Goal: Task Accomplishment & Management: Manage account settings

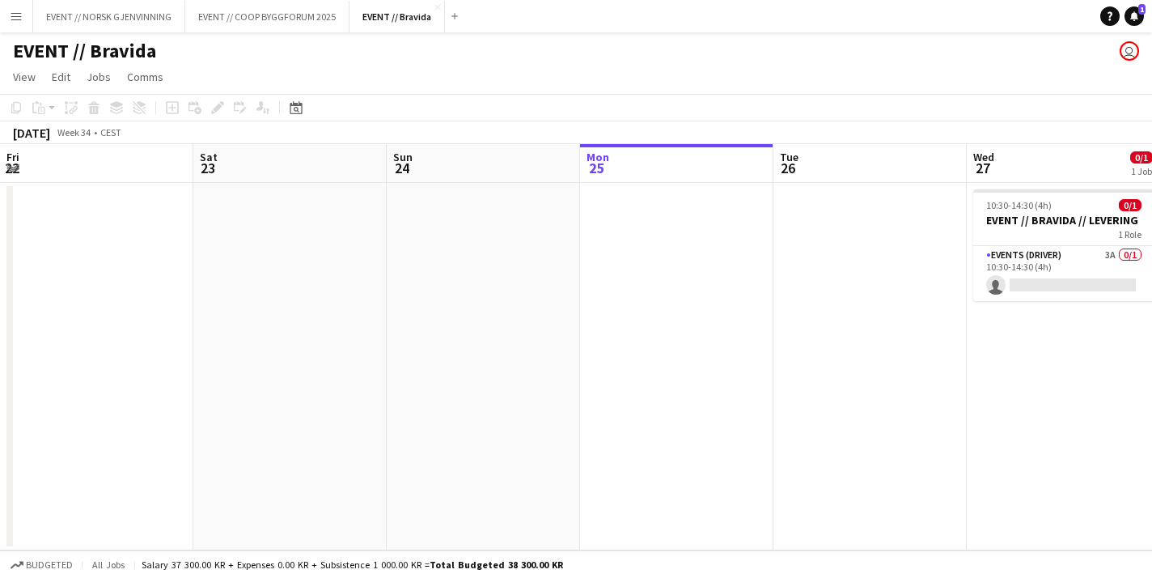
scroll to position [0, 387]
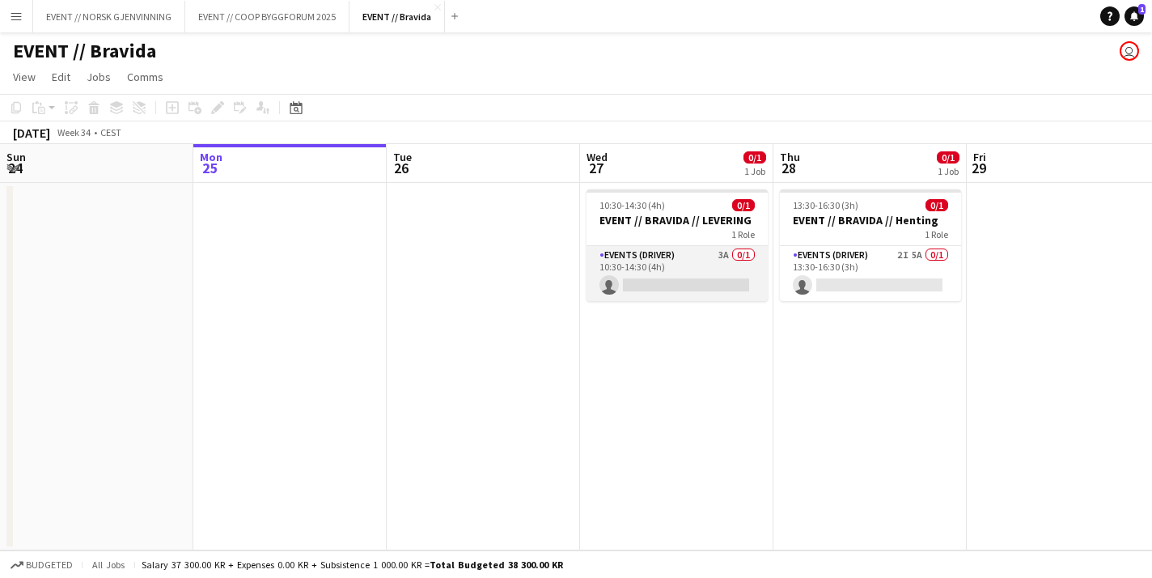
click at [693, 265] on app-card-role "Events (Driver) 3A 0/1 10:30-14:30 (4h) single-neutral-actions" at bounding box center [677, 273] width 181 height 55
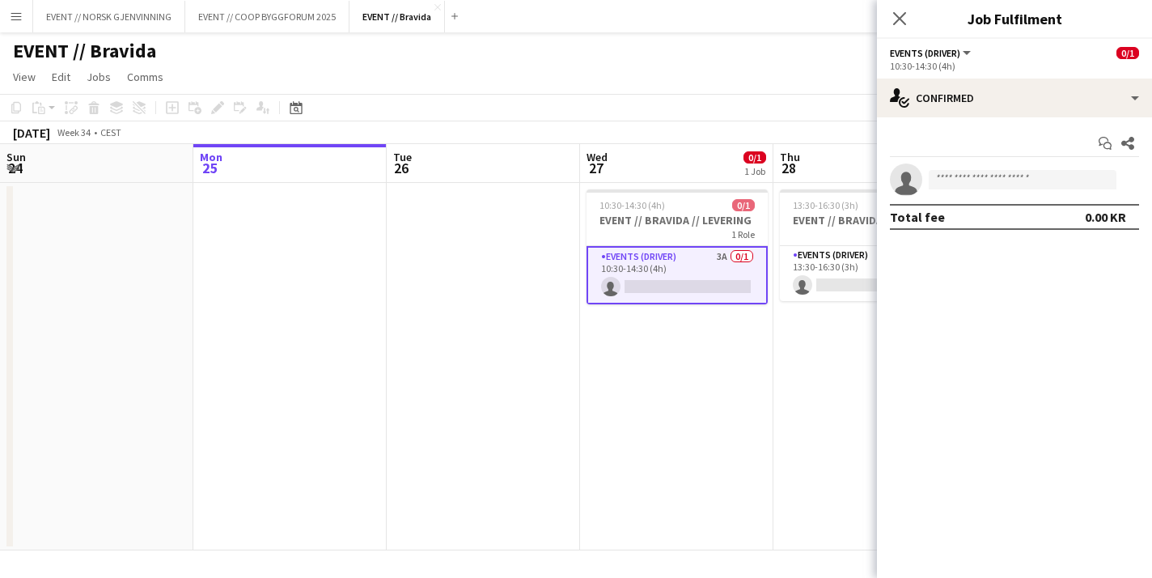
click at [349, 252] on app-date-cell at bounding box center [289, 366] width 193 height 367
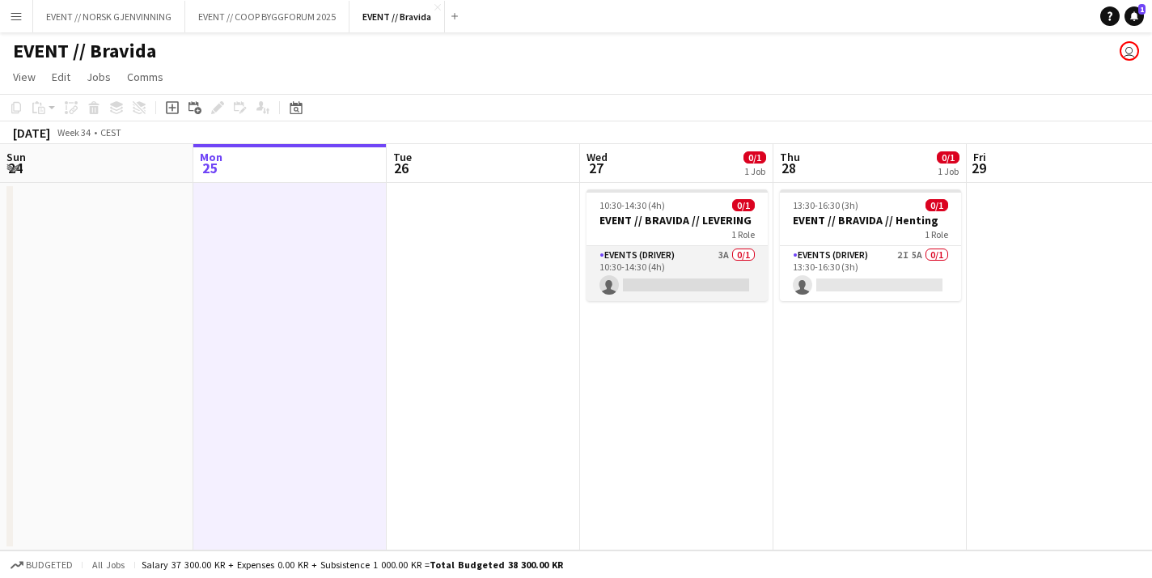
click at [665, 286] on app-card-role "Events (Driver) 3A 0/1 10:30-14:30 (4h) single-neutral-actions" at bounding box center [677, 273] width 181 height 55
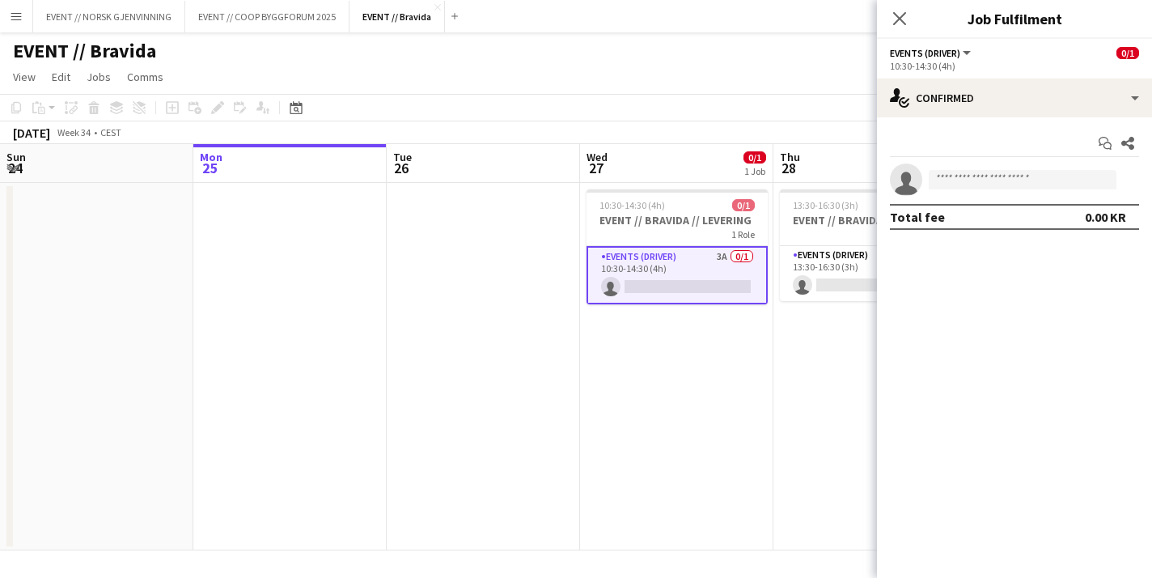
click at [1016, 72] on app-options-switcher "Events (Driver) All roles Events (Driver) 0/1 10:30-14:30 (4h)" at bounding box center [1014, 59] width 275 height 40
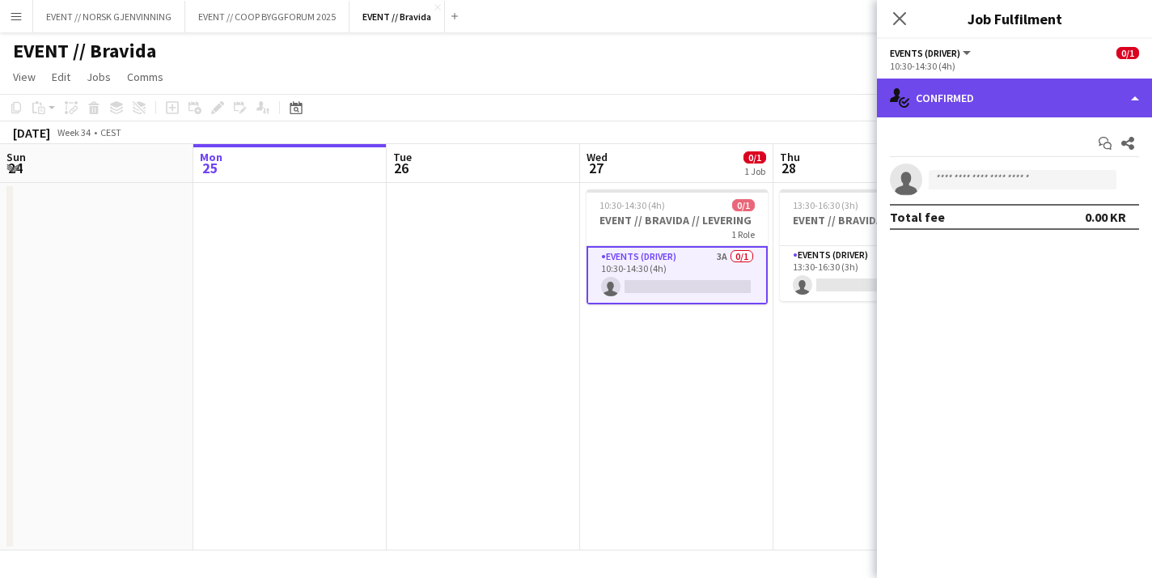
click at [1009, 97] on div "single-neutral-actions-check-2 Confirmed" at bounding box center [1014, 97] width 275 height 39
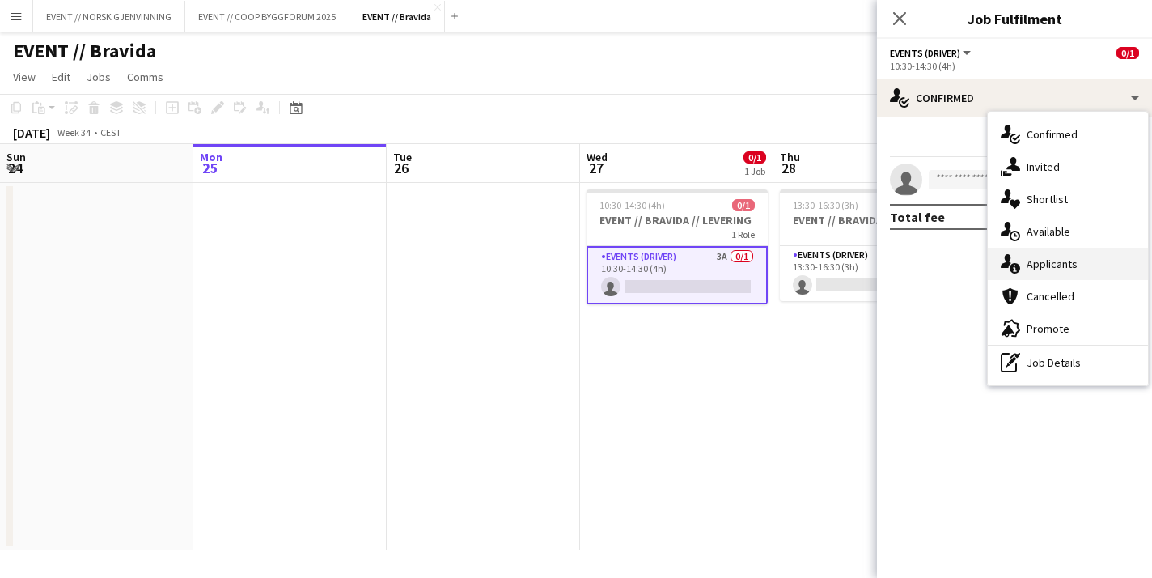
click at [1052, 257] on div "single-neutral-actions-information Applicants" at bounding box center [1068, 264] width 160 height 32
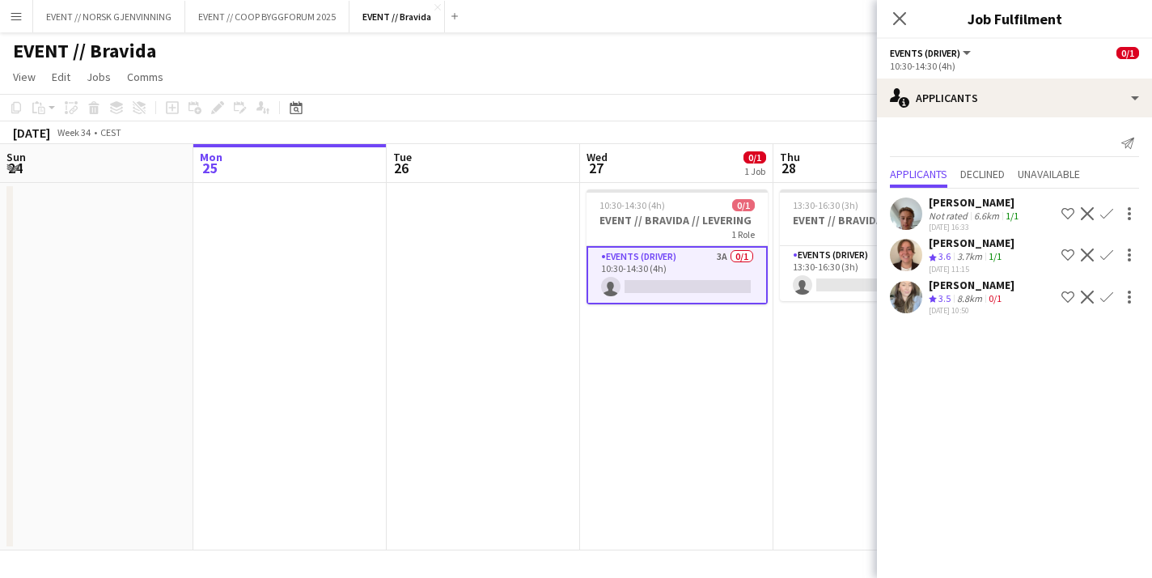
click at [910, 258] on app-user-avatar at bounding box center [906, 255] width 32 height 32
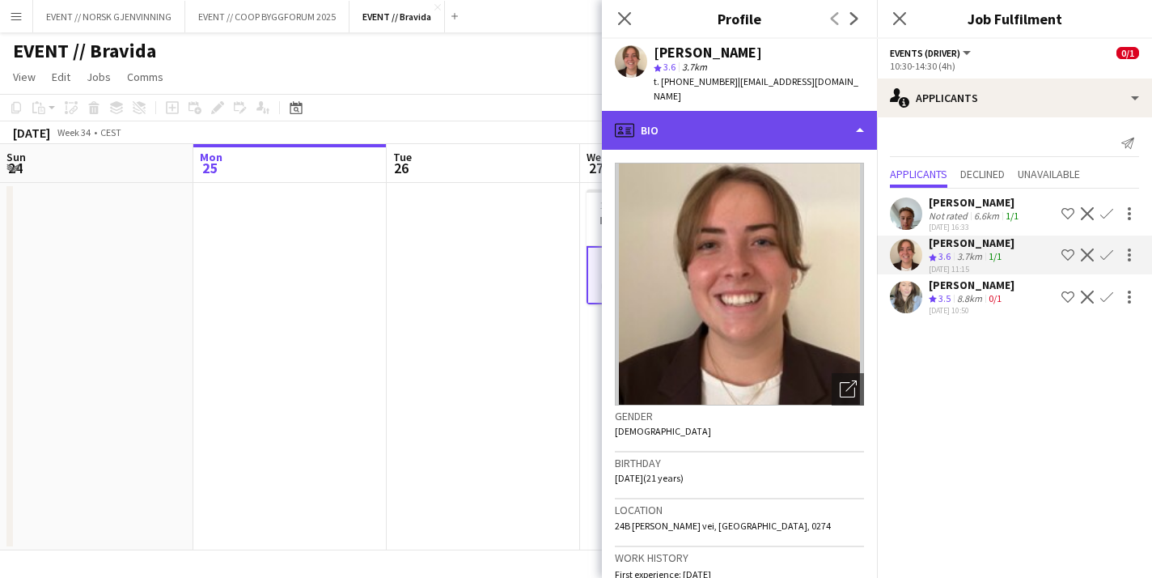
click at [756, 111] on div "profile Bio" at bounding box center [739, 130] width 275 height 39
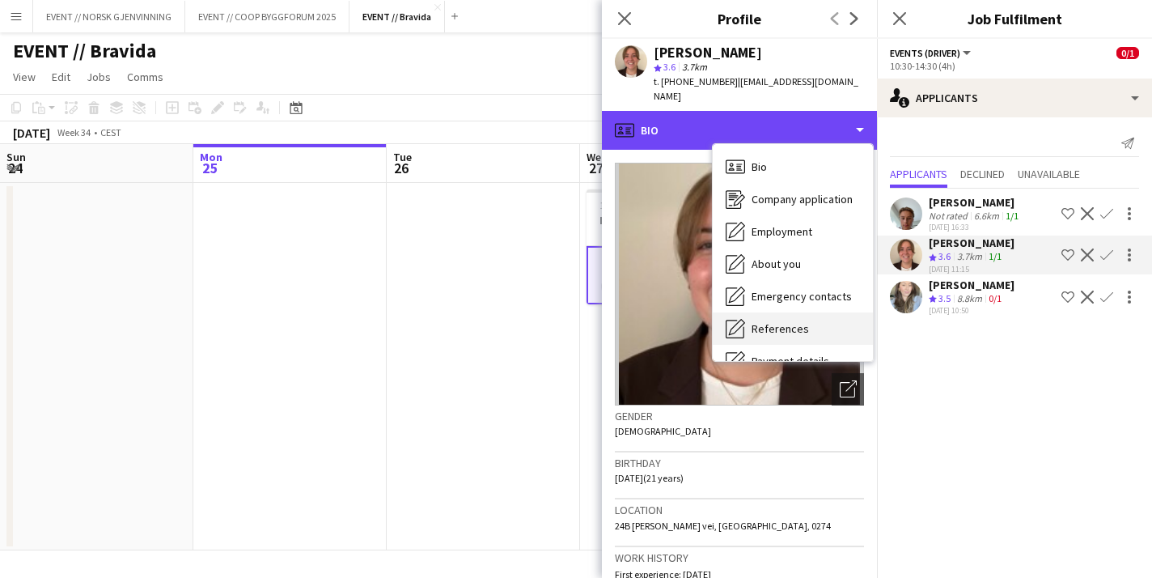
scroll to position [152, 0]
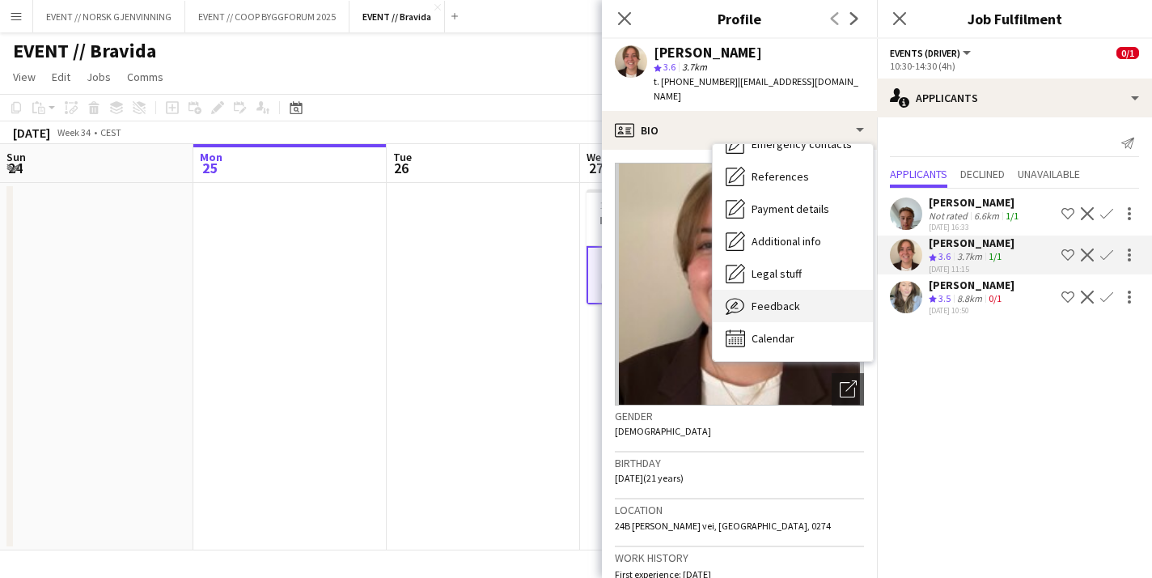
click at [783, 299] on span "Feedback" at bounding box center [776, 306] width 49 height 15
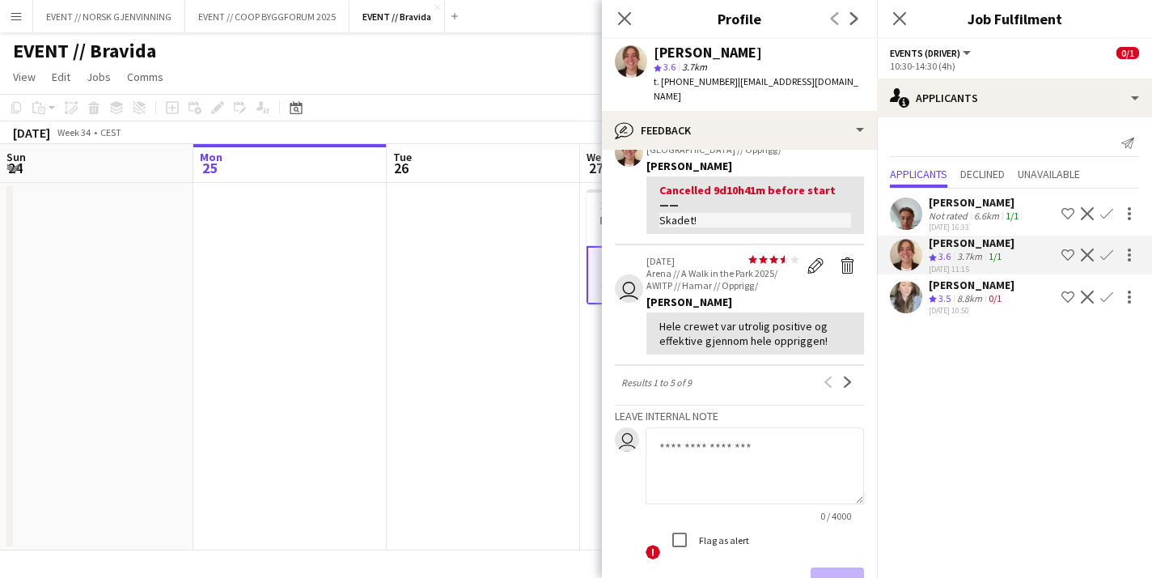
scroll to position [592, 0]
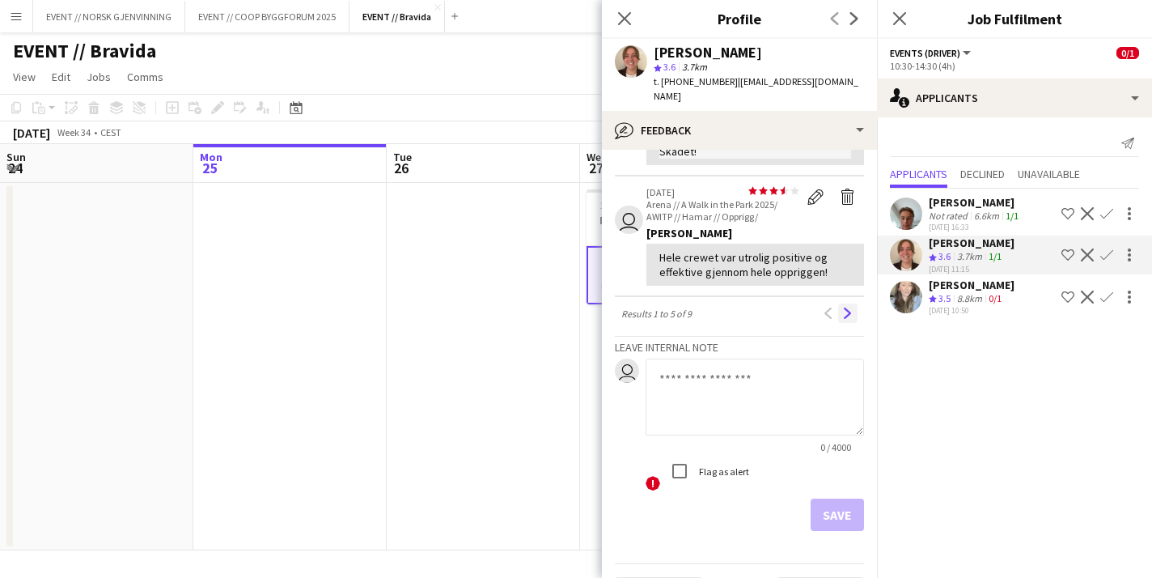
click at [850, 308] on app-icon "Next" at bounding box center [847, 313] width 11 height 11
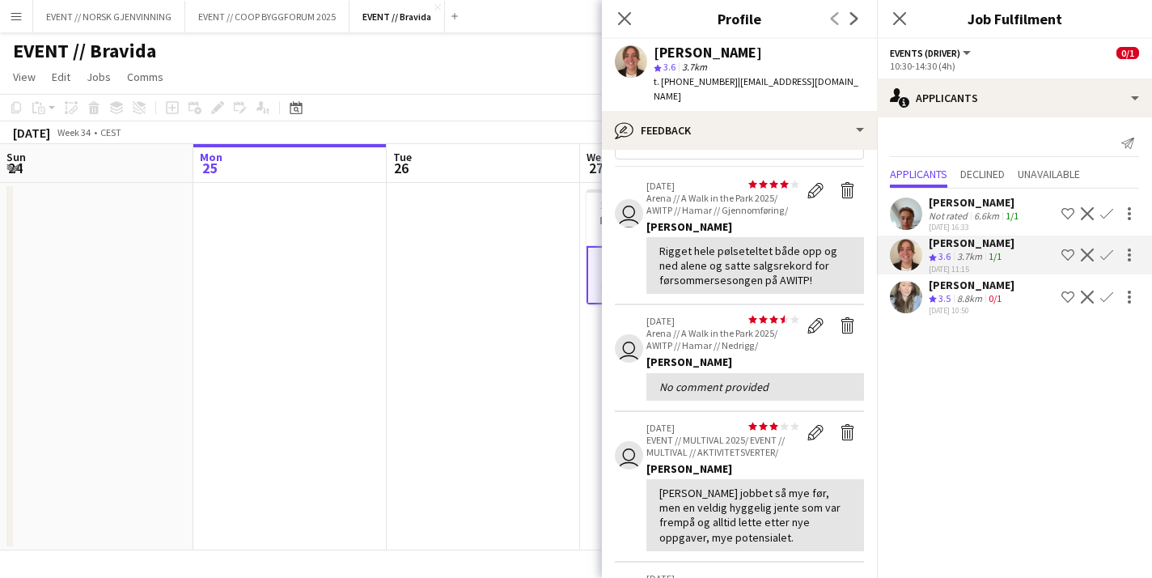
scroll to position [45, 0]
click at [1106, 254] on app-icon "Confirm" at bounding box center [1107, 254] width 13 height 13
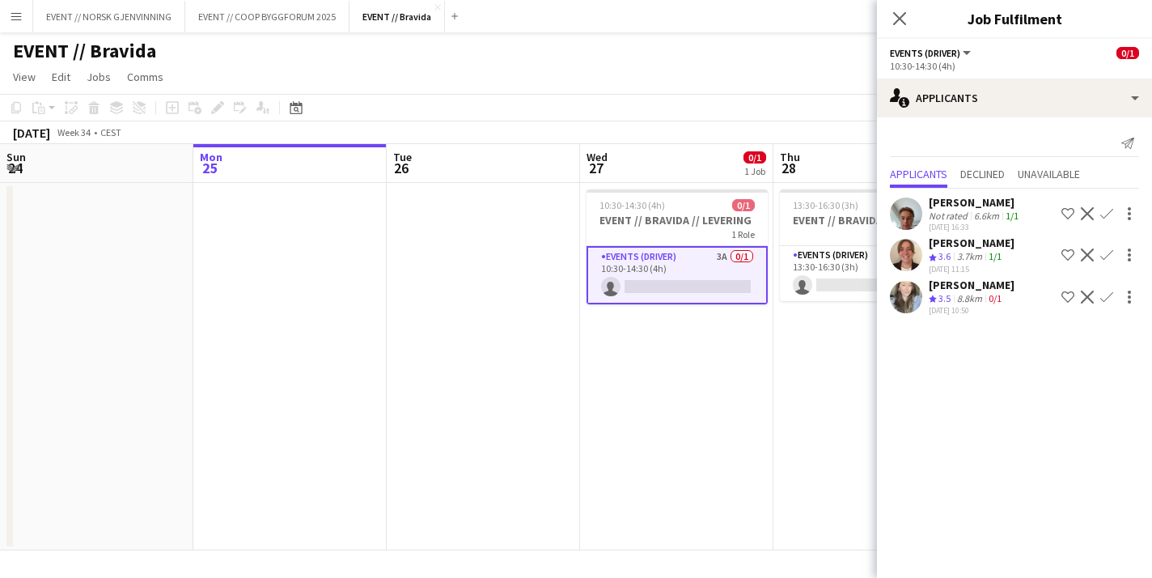
click at [1109, 257] on app-icon "Confirm" at bounding box center [1107, 254] width 13 height 13
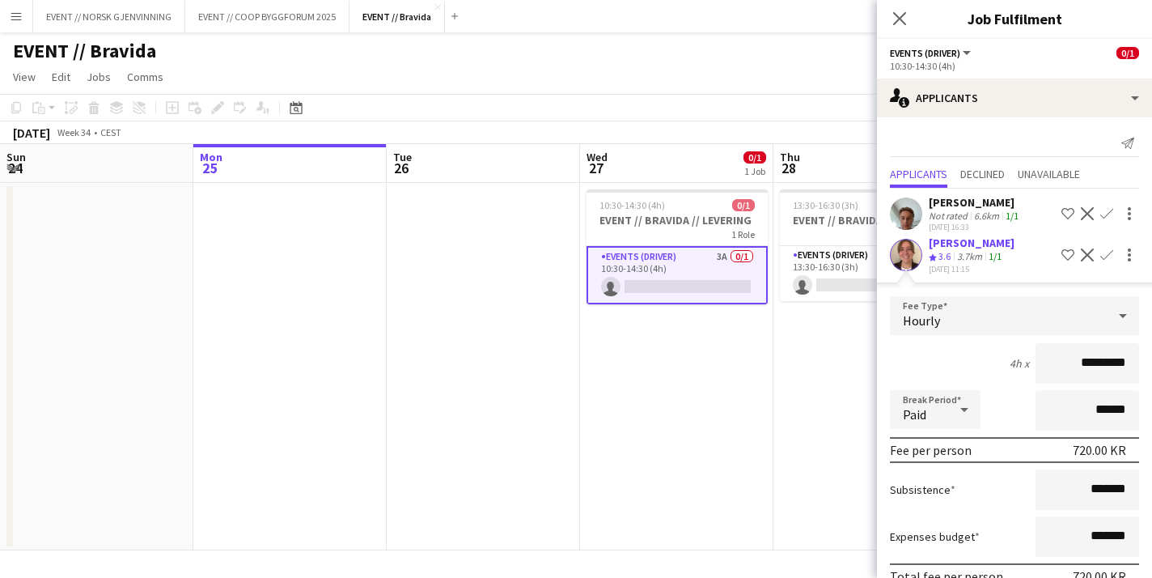
scroll to position [121, 0]
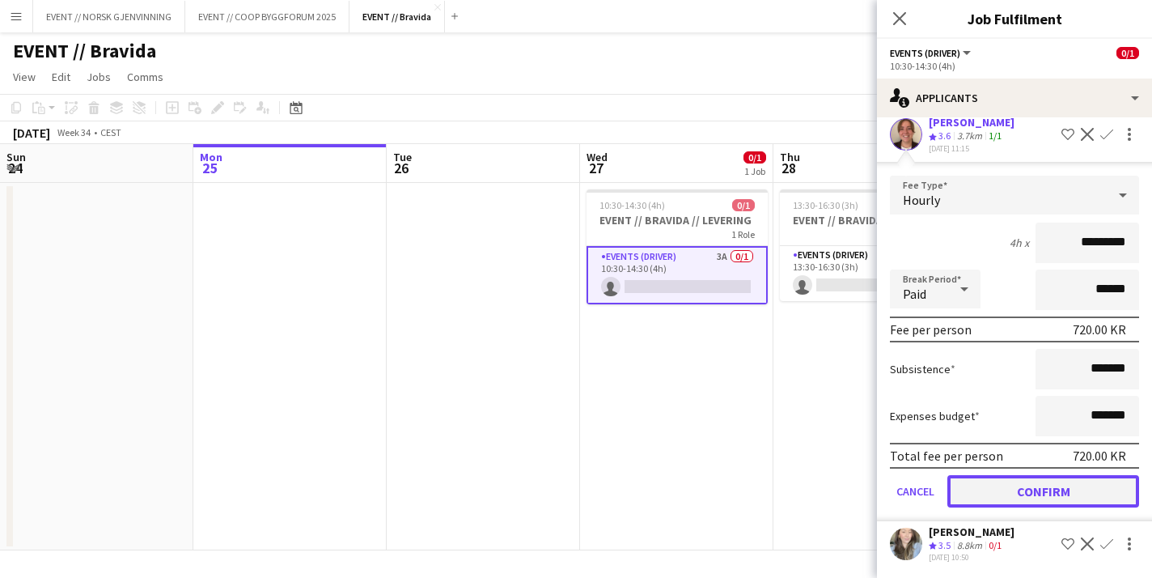
click at [986, 491] on button "Confirm" at bounding box center [1044, 491] width 192 height 32
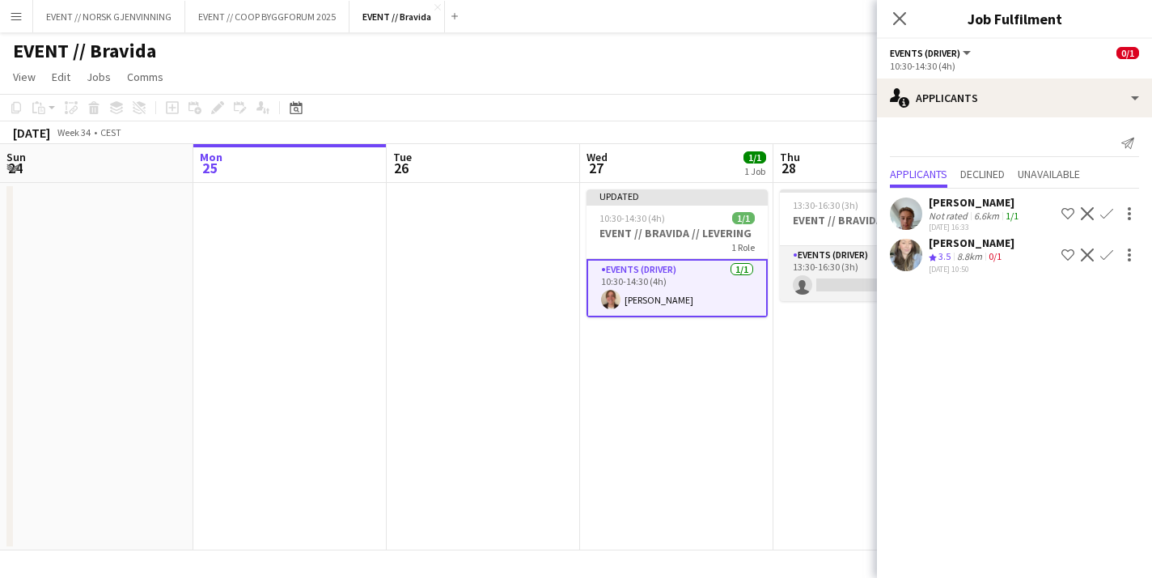
click at [827, 282] on app-card-role "Events (Driver) 2I 5A 0/1 13:30-16:30 (3h) single-neutral-actions" at bounding box center [870, 273] width 181 height 55
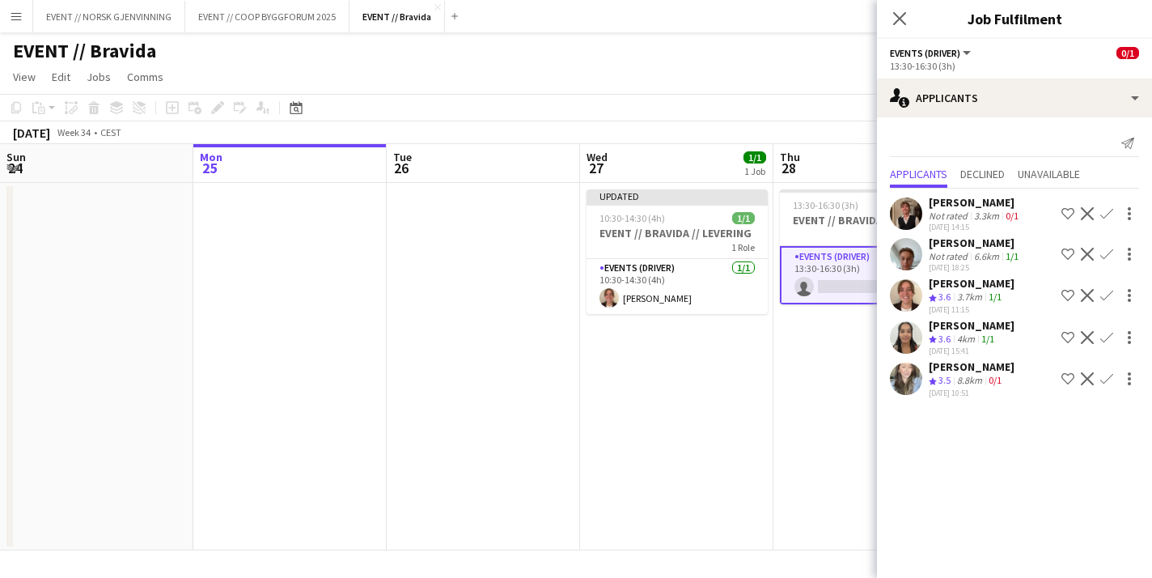
click at [1110, 292] on app-icon "Confirm" at bounding box center [1107, 295] width 13 height 13
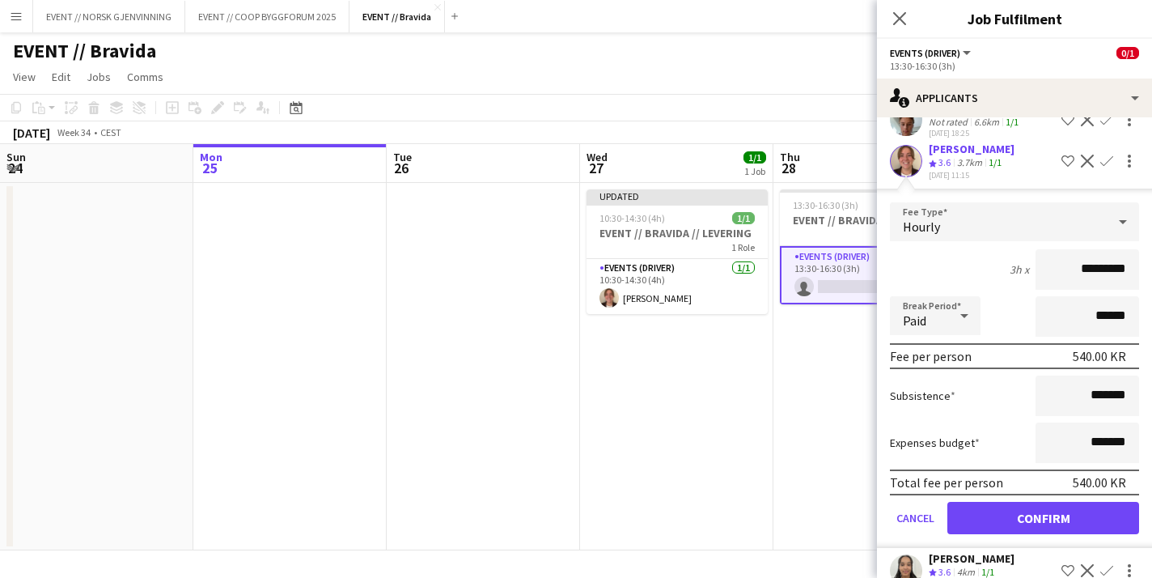
scroll to position [202, 0]
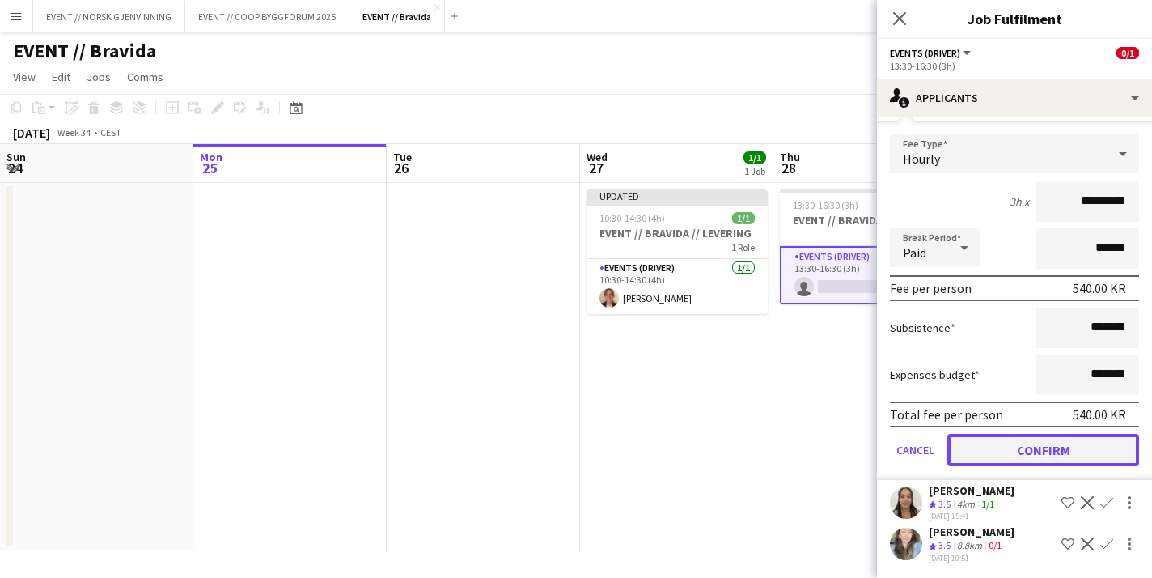
click at [1014, 437] on button "Confirm" at bounding box center [1044, 450] width 192 height 32
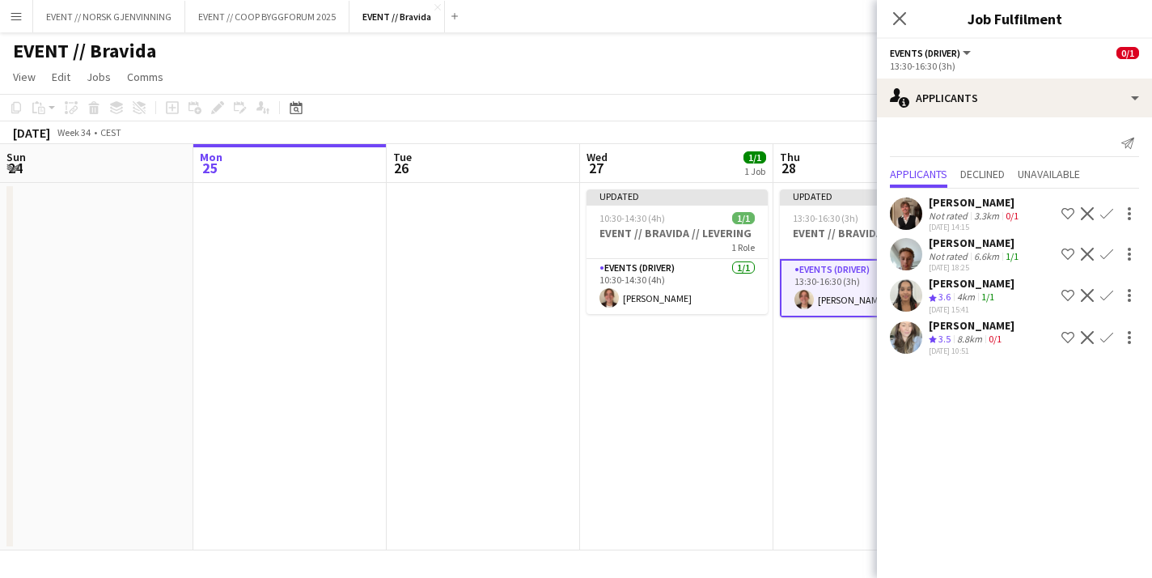
click at [752, 338] on app-date-cell "Updated 10:30-14:30 (4h) 1/1 EVENT // BRAVIDA // LEVERING 1 Role Events (Driver…" at bounding box center [676, 366] width 193 height 367
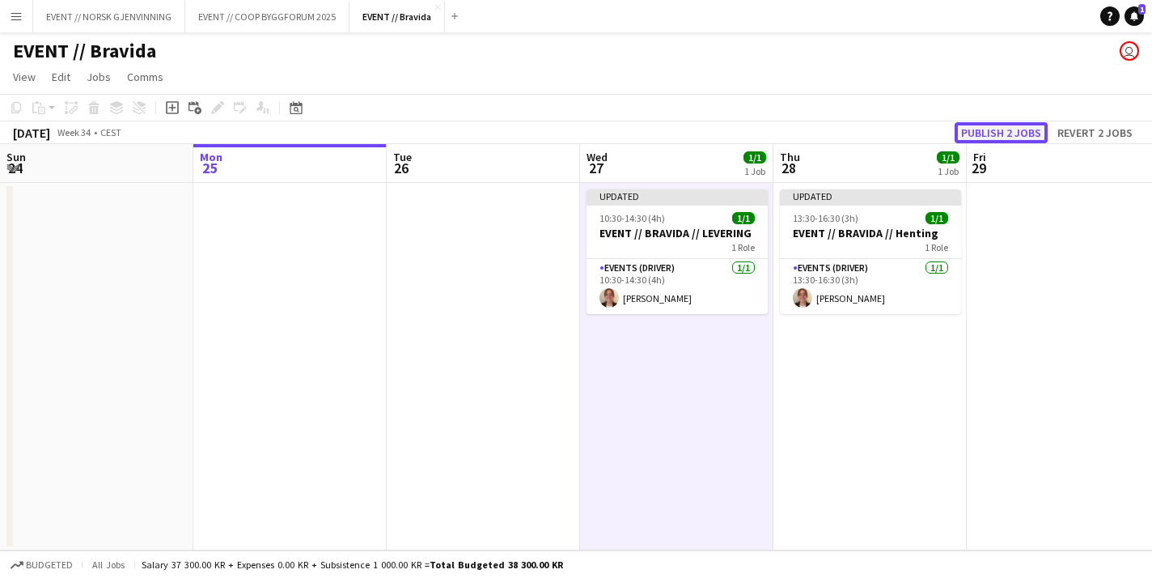
click at [1029, 124] on button "Publish 2 jobs" at bounding box center [1001, 132] width 93 height 21
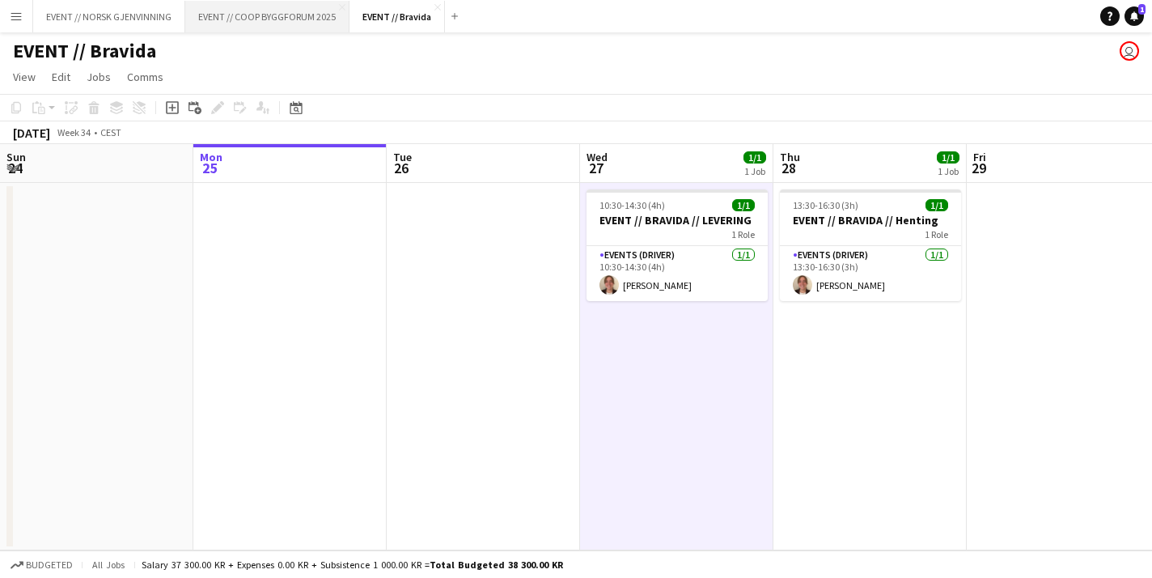
click at [233, 11] on button "EVENT // COOP BYGGFORUM 2025 Close" at bounding box center [267, 17] width 164 height 32
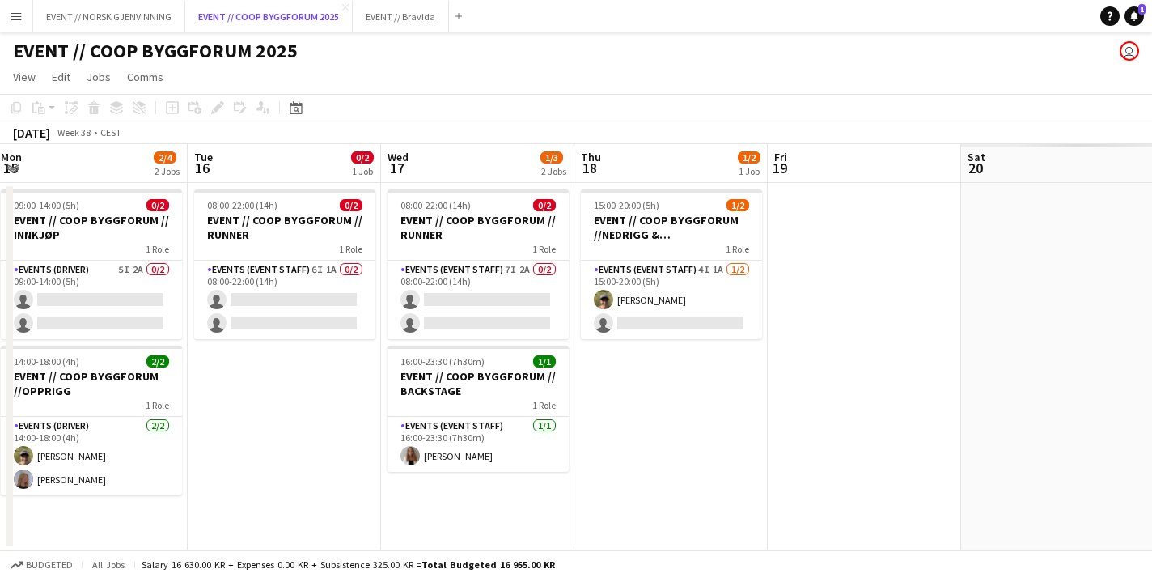
scroll to position [0, 592]
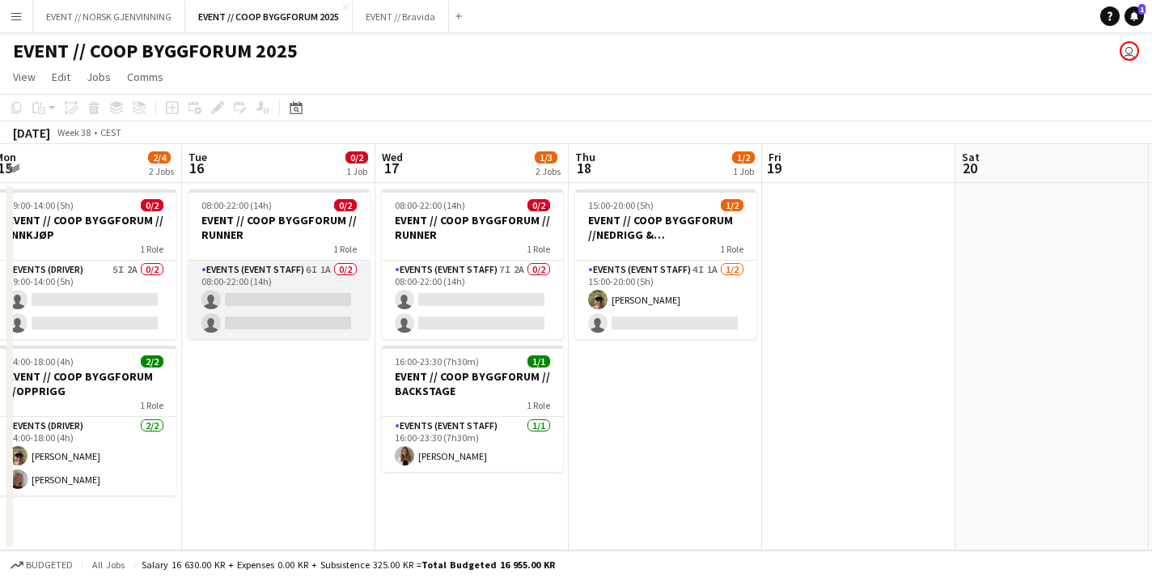
click at [299, 320] on app-card-role "Events (Event Staff) 6I 1A 0/2 08:00-22:00 (14h) single-neutral-actions single-…" at bounding box center [279, 300] width 181 height 78
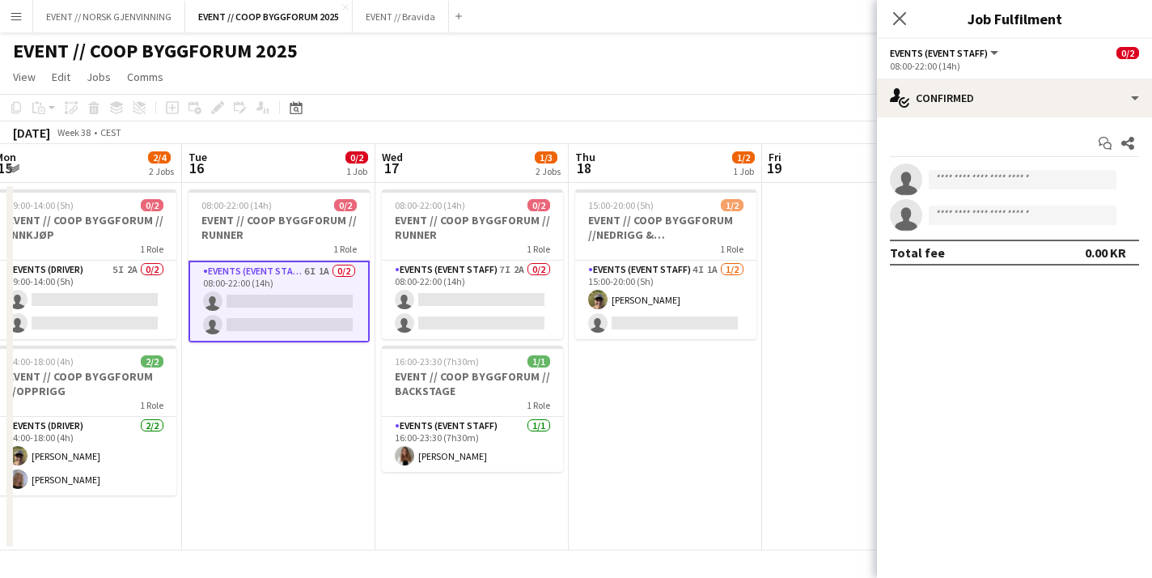
click at [643, 400] on app-date-cell "15:00-20:00 (5h) 1/2 EVENT // COOP BYGGFORUM //NEDRIGG & TILBAKELEVERING 1 Role…" at bounding box center [665, 366] width 193 height 367
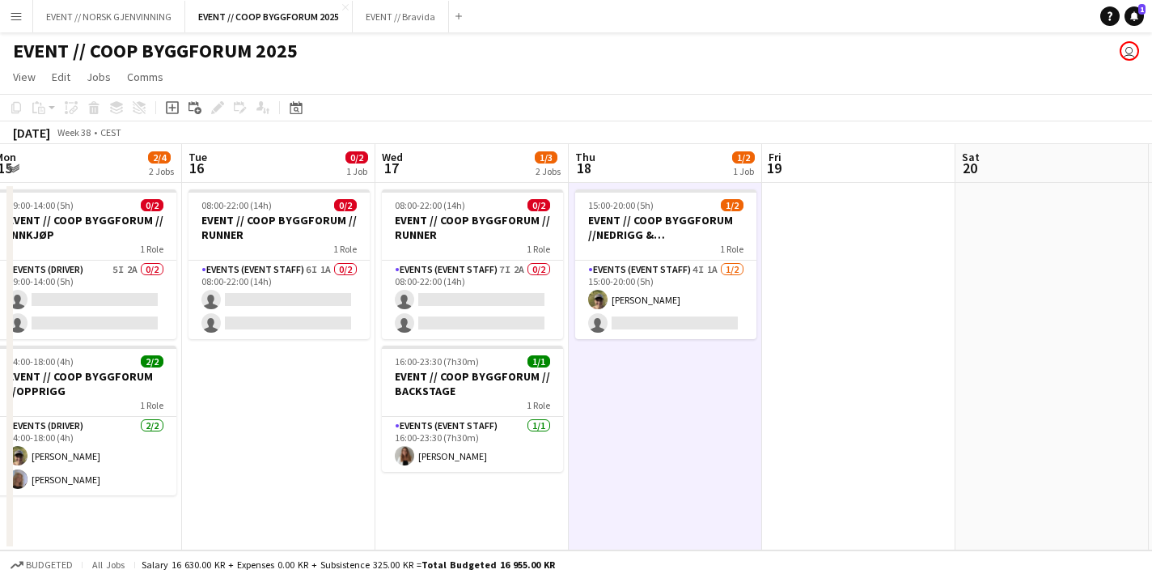
click at [663, 455] on app-date-cell "15:00-20:00 (5h) 1/2 EVENT // COOP BYGGFORUM //NEDRIGG & TILBAKELEVERING 1 Role…" at bounding box center [665, 366] width 193 height 367
